Goal: Navigation & Orientation: Find specific page/section

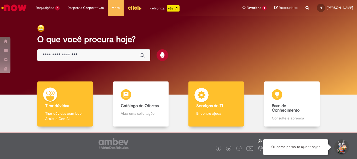
click at [208, 109] on div "Serviços de TI Serviços de TI Encontre ajuda" at bounding box center [215, 103] width 55 height 45
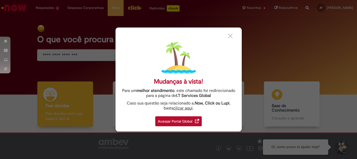
click at [183, 119] on div "Acessar Portal Global" at bounding box center [178, 121] width 46 height 10
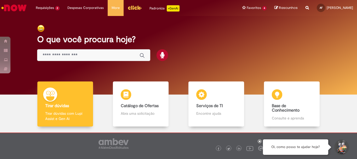
click at [75, 56] on input "Basta digitar aqui" at bounding box center [89, 55] width 92 height 6
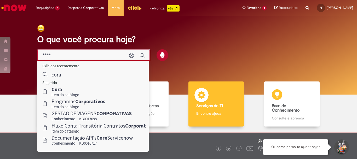
type input "****"
click at [202, 112] on p "Encontre ajuda" at bounding box center [216, 112] width 40 height 5
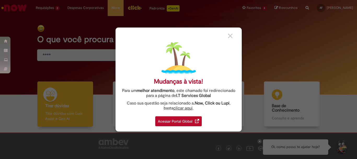
click at [180, 117] on div "Acessar Portal Global" at bounding box center [178, 121] width 46 height 10
